Goal: Find specific page/section: Find specific page/section

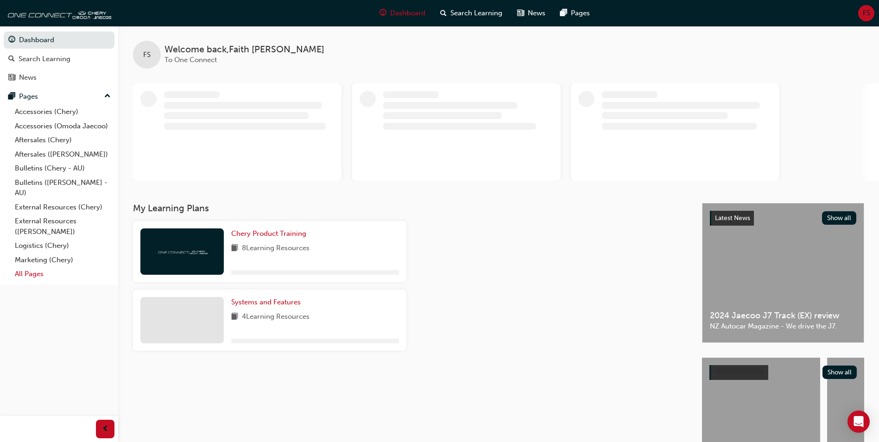
click at [52, 280] on link "All Pages" at bounding box center [62, 274] width 103 height 14
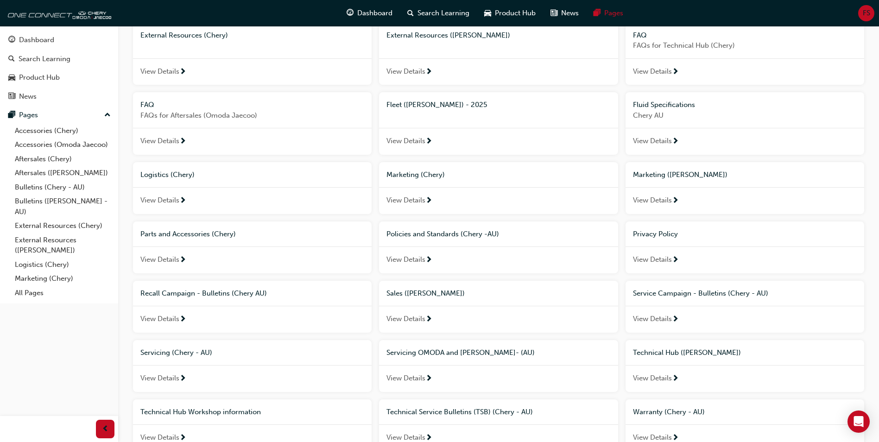
scroll to position [232, 0]
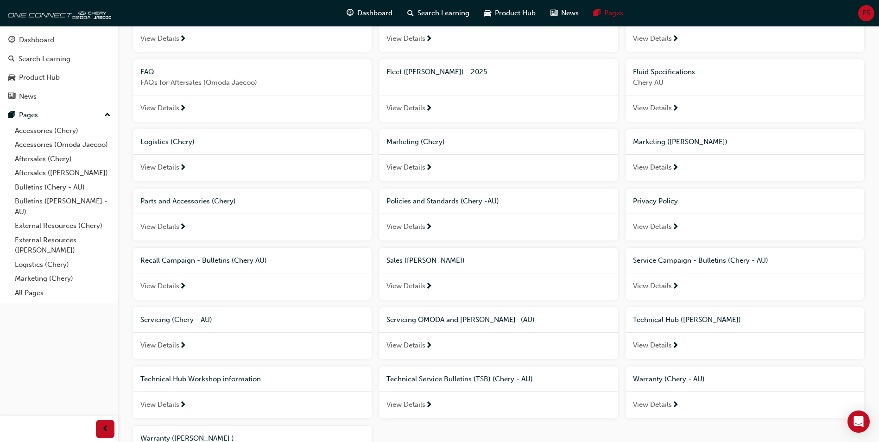
click at [169, 284] on span "View Details" at bounding box center [159, 286] width 39 height 11
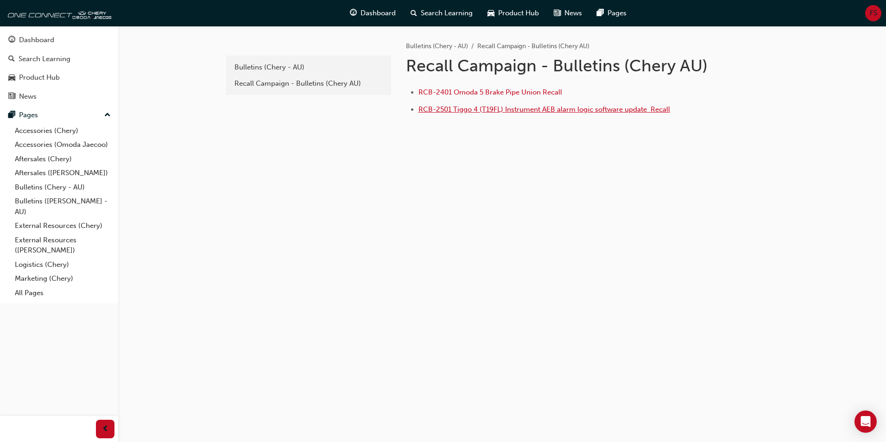
click at [461, 108] on span "RCB-2501 Tiggo 4 (T19FL) Instrument AEB alarm logic software update ﻿ Recall" at bounding box center [544, 109] width 252 height 8
